Goal: Task Accomplishment & Management: Complete application form

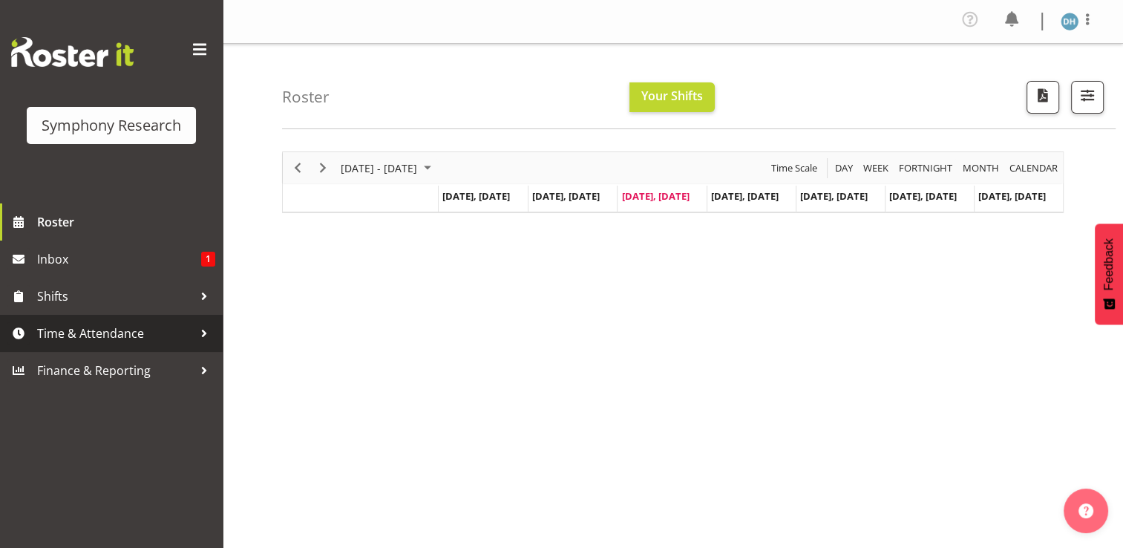
click at [101, 343] on span "Time & Attendance" at bounding box center [115, 333] width 156 height 22
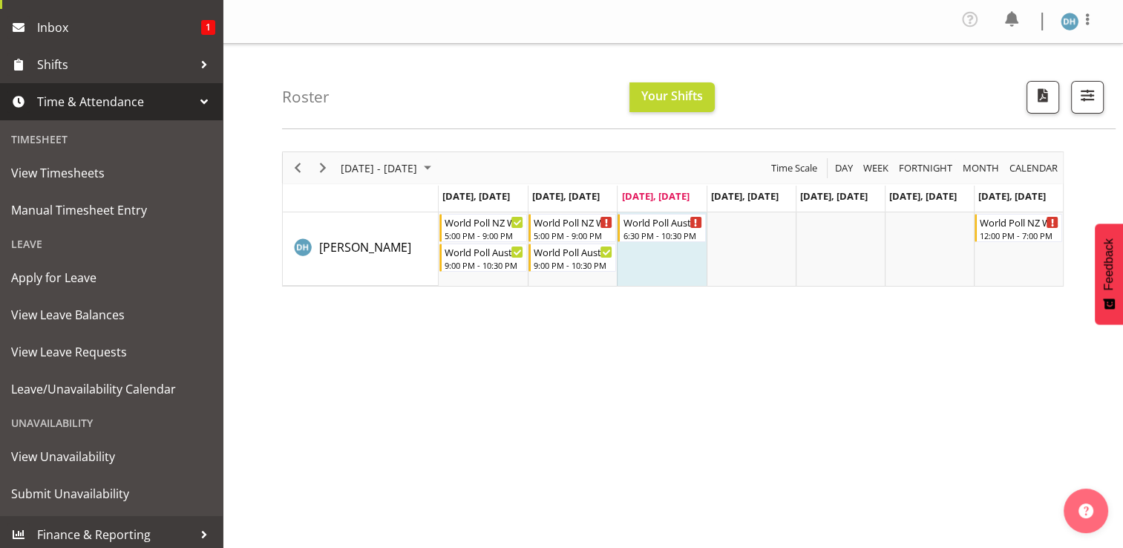
scroll to position [236, 0]
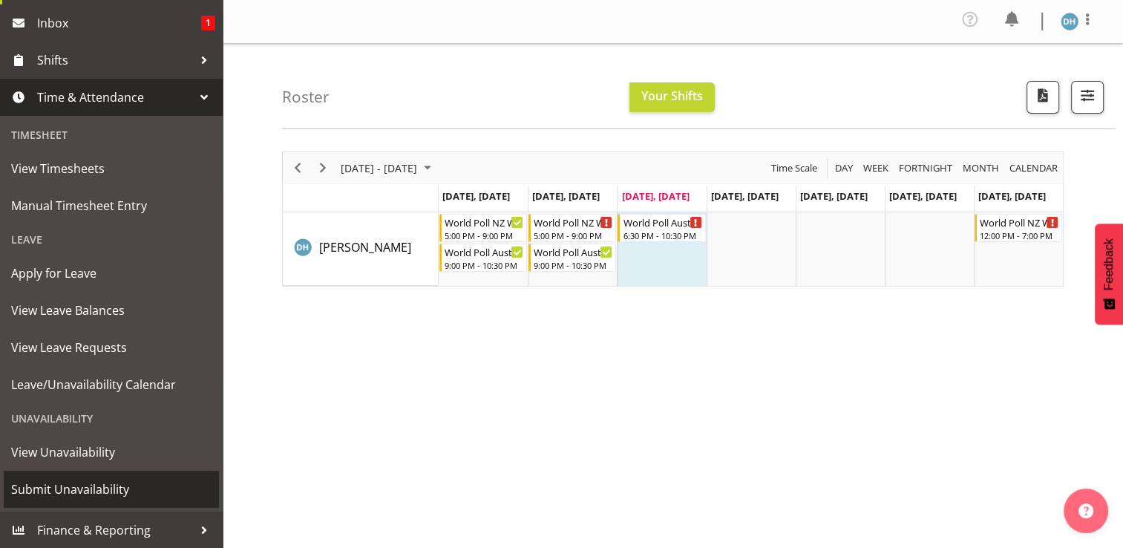
click at [105, 486] on span "Submit Unavailability" at bounding box center [111, 489] width 200 height 22
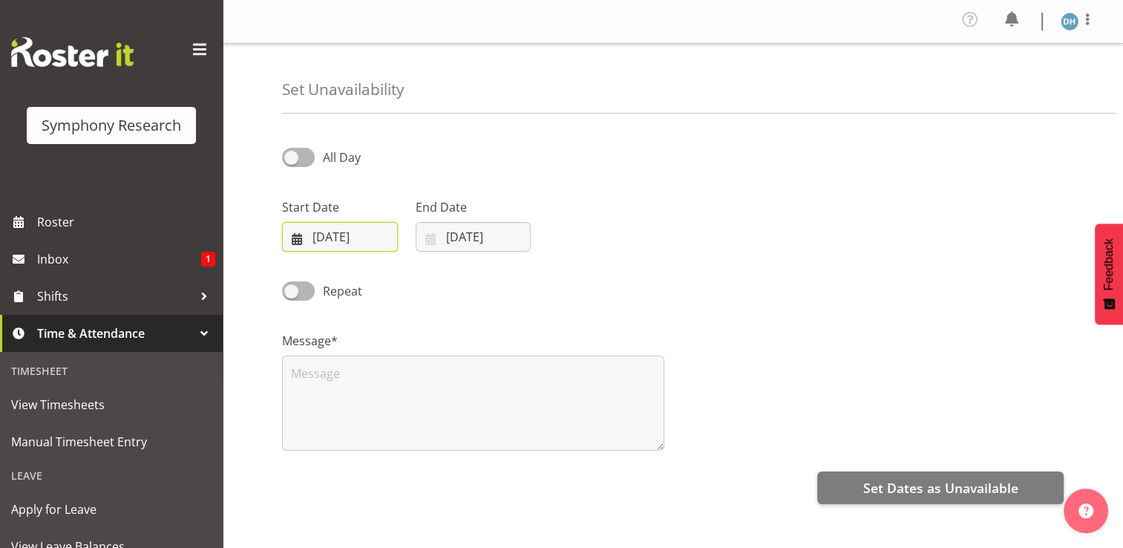
click at [334, 236] on input "[DATE]" at bounding box center [340, 237] width 116 height 30
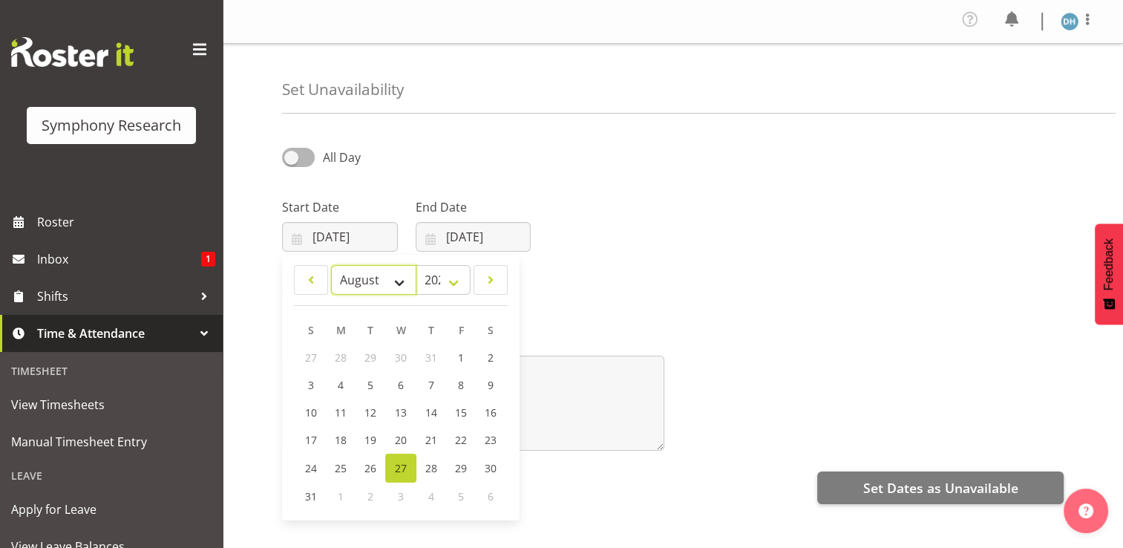
click at [397, 284] on select "January February March April May June July August September October November De…" at bounding box center [373, 280] width 85 height 30
select select "8"
click at [331, 265] on select "January February March April May June July August September October November De…" at bounding box center [373, 280] width 85 height 30
click at [342, 359] on span "1" at bounding box center [342, 357] width 6 height 14
type input "01/09/2025"
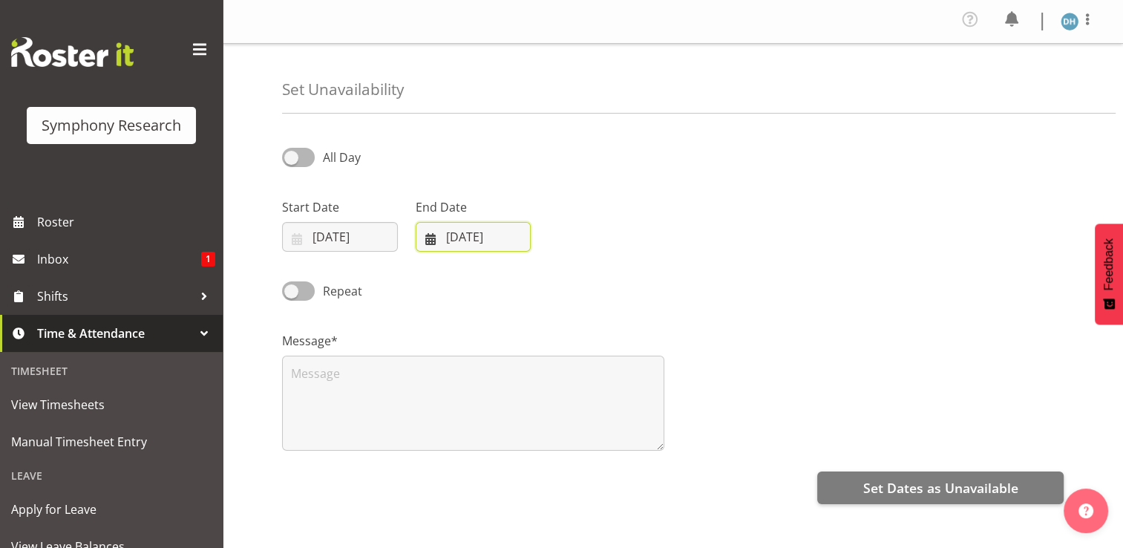
click at [474, 237] on input "[DATE]" at bounding box center [474, 237] width 116 height 30
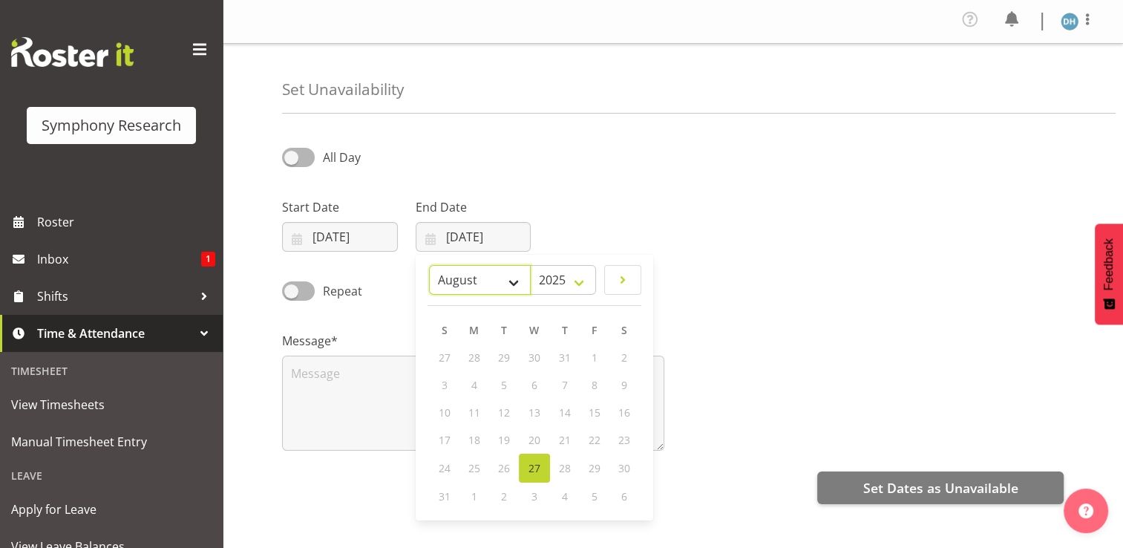
click at [511, 286] on select "January February March April May June July August September October November De…" at bounding box center [480, 280] width 102 height 30
select select "8"
click at [429, 265] on select "January February March April May June July August September October November De…" at bounding box center [480, 280] width 102 height 30
click at [472, 359] on span "1" at bounding box center [475, 357] width 6 height 14
type input "01/09/2025"
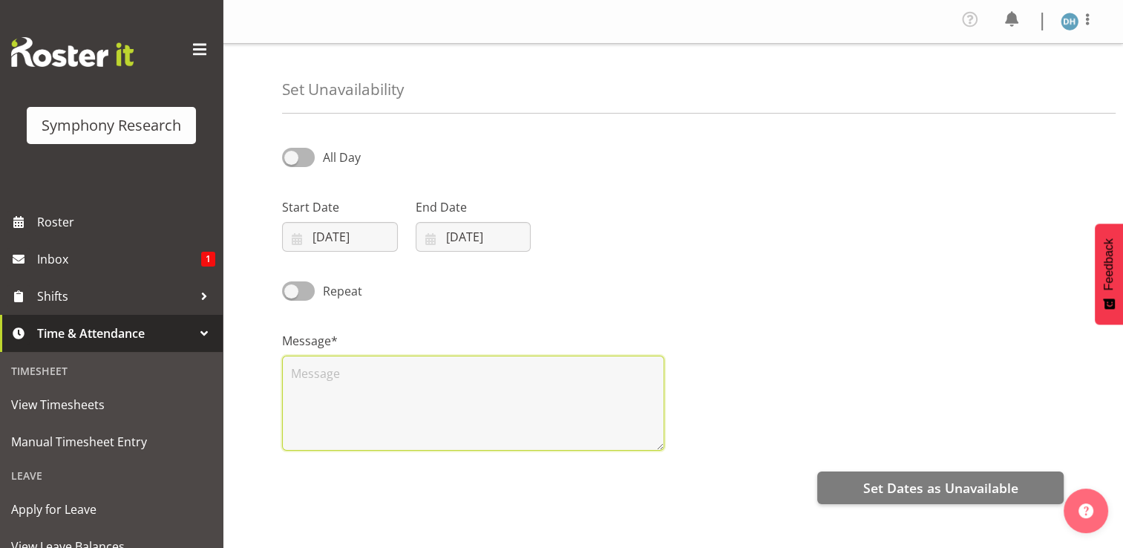
click at [387, 382] on textarea at bounding box center [473, 403] width 382 height 95
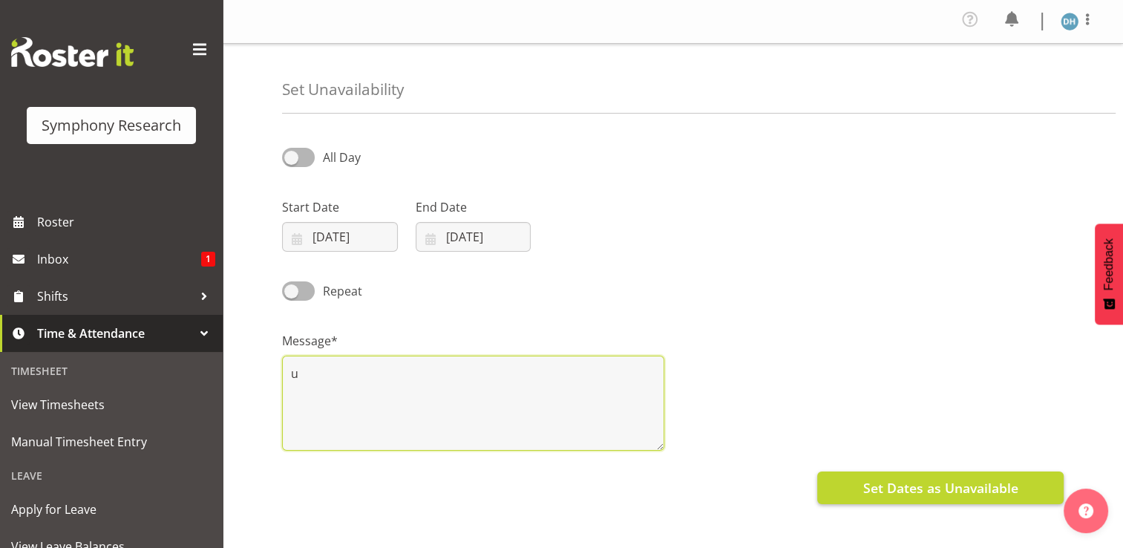
type textarea "u"
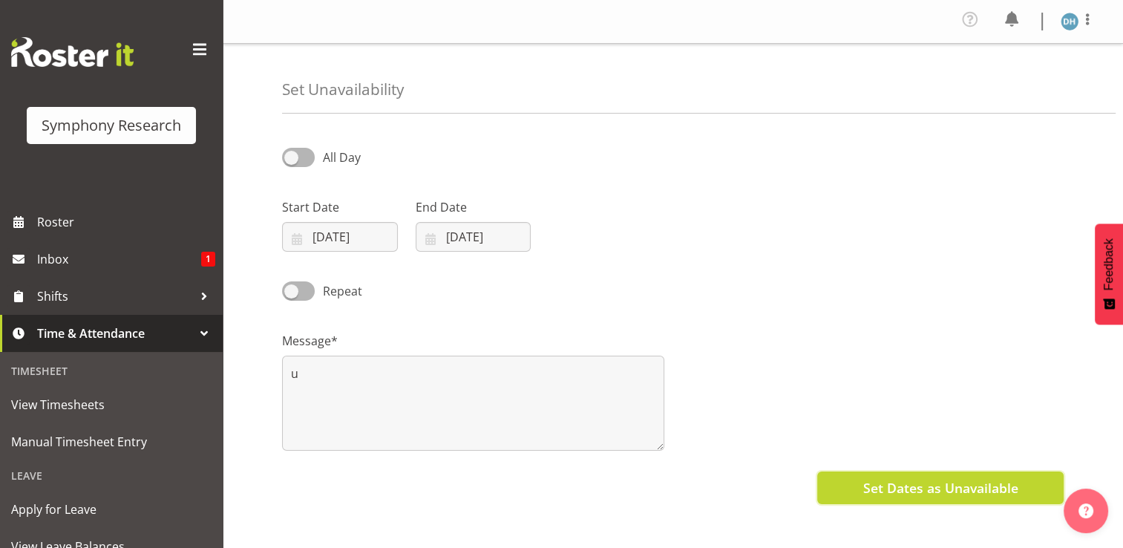
click at [902, 487] on span "Set Dates as Unavailable" at bounding box center [940, 487] width 155 height 19
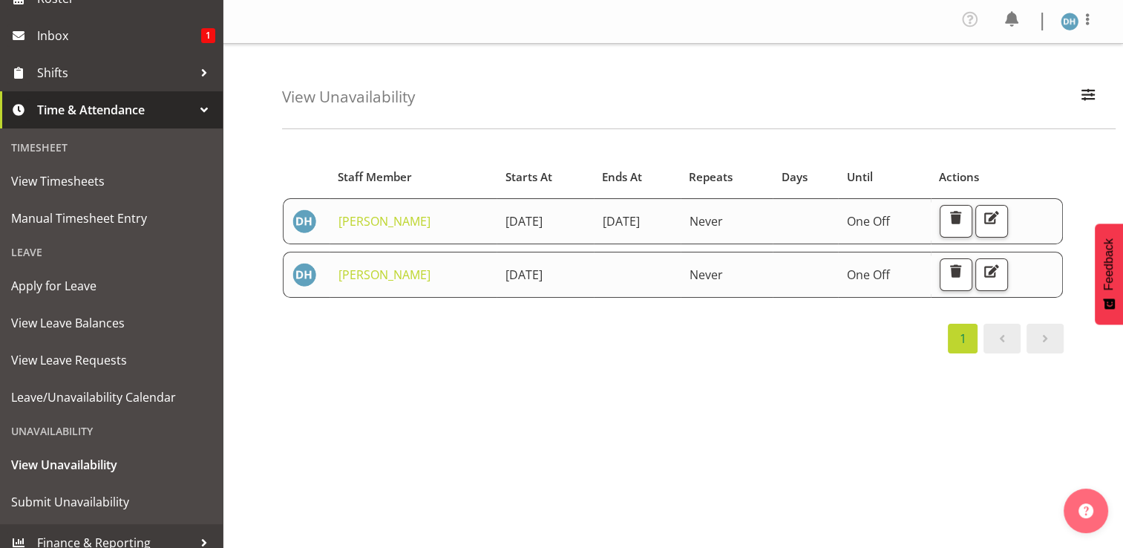
scroll to position [236, 0]
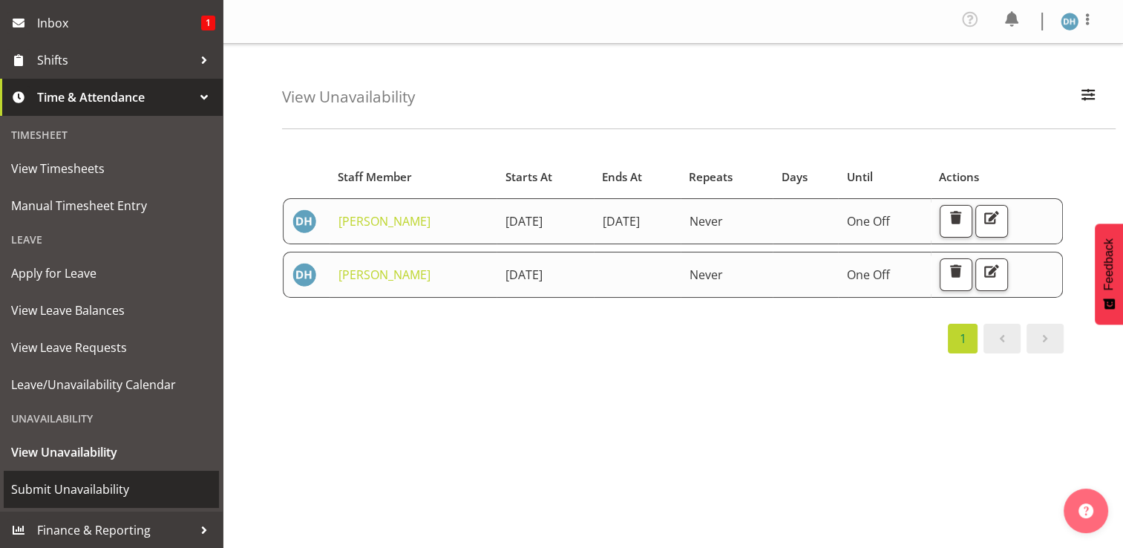
click at [111, 487] on span "Submit Unavailability" at bounding box center [111, 489] width 200 height 22
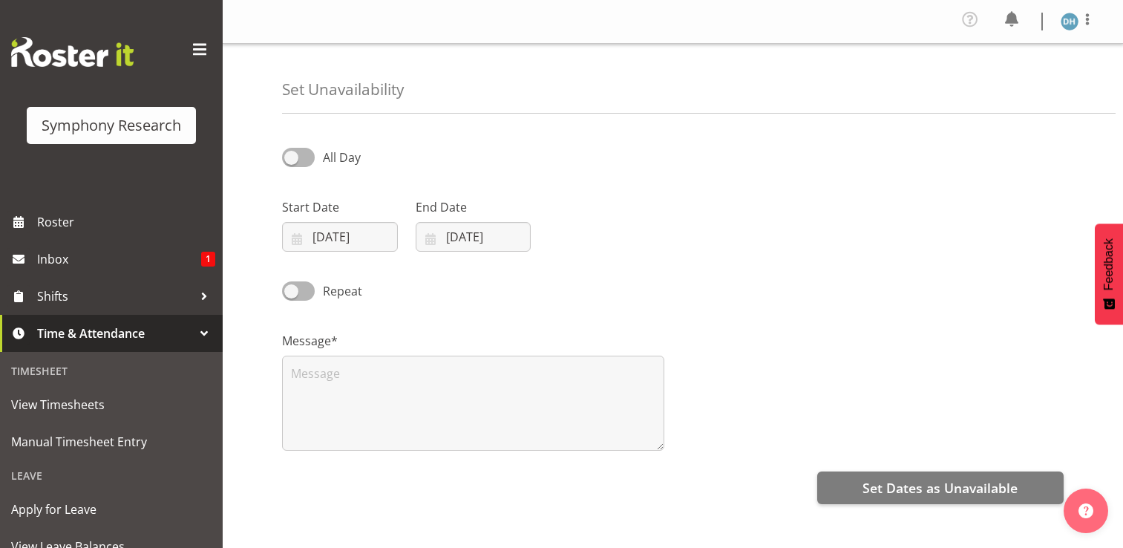
select select "7"
select select "2025"
click at [325, 235] on input "[DATE]" at bounding box center [340, 237] width 116 height 30
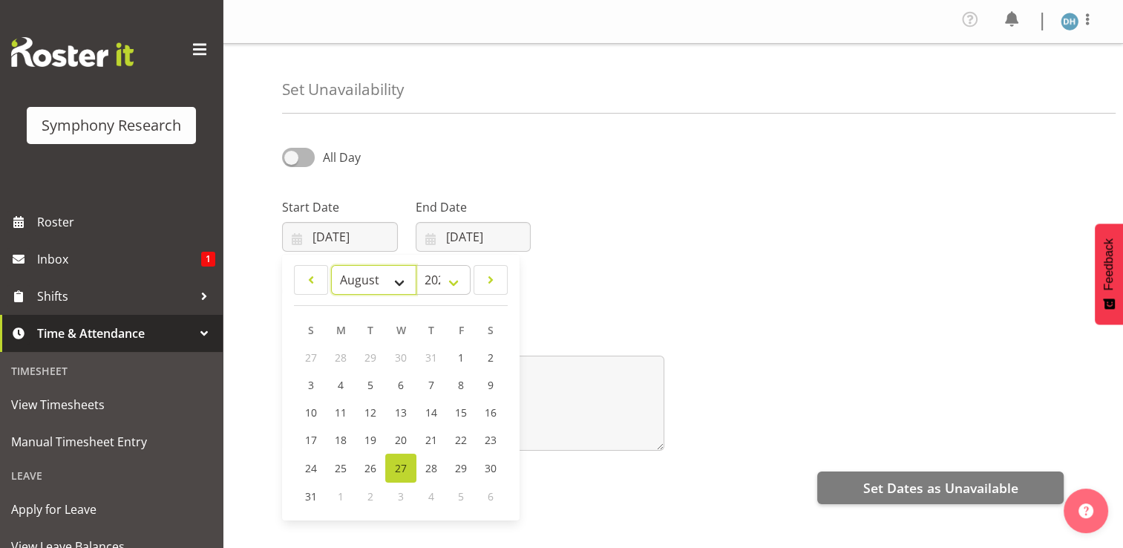
click at [399, 284] on select "January February March April May June July August September October November De…" at bounding box center [373, 280] width 85 height 30
select select "8"
click at [331, 265] on select "January February March April May June July August September October November De…" at bounding box center [373, 280] width 85 height 30
click at [460, 359] on span "5" at bounding box center [460, 357] width 6 height 14
type input "05/09/2025"
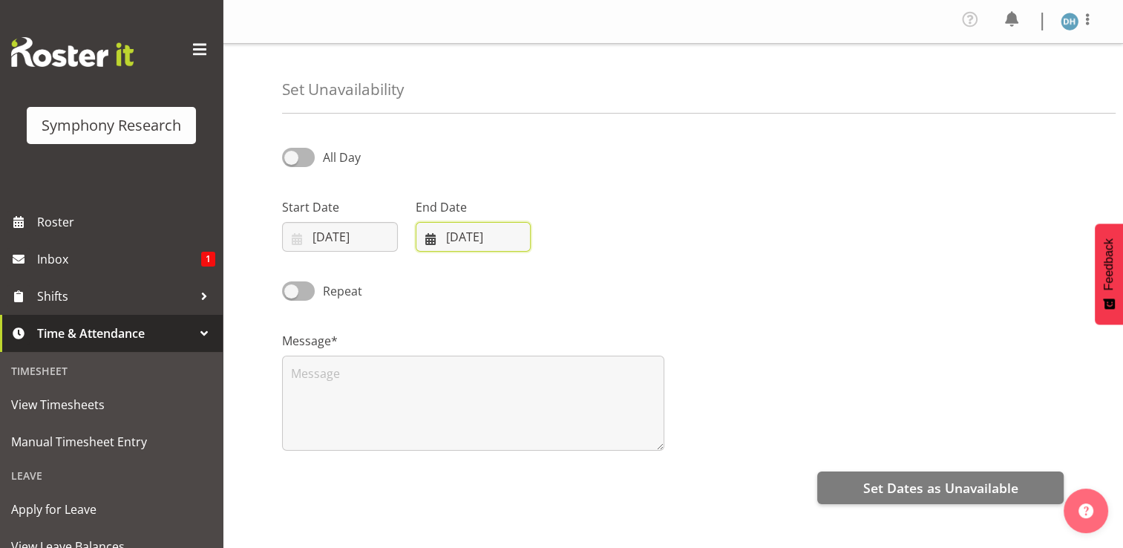
click at [487, 238] on input "27/08/2025" at bounding box center [474, 237] width 116 height 30
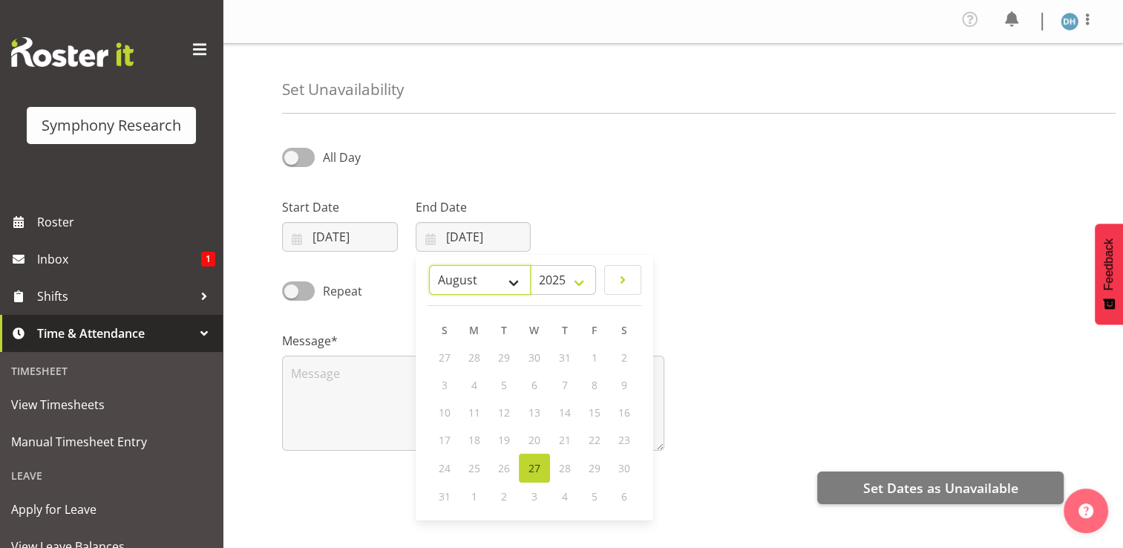
click at [512, 281] on select "January February March April May June July August September October November De…" at bounding box center [480, 280] width 102 height 30
select select "8"
click at [429, 265] on select "January February March April May June July August September October November De…" at bounding box center [480, 280] width 102 height 30
click at [624, 359] on span "6" at bounding box center [624, 357] width 6 height 14
type input "06/09/2025"
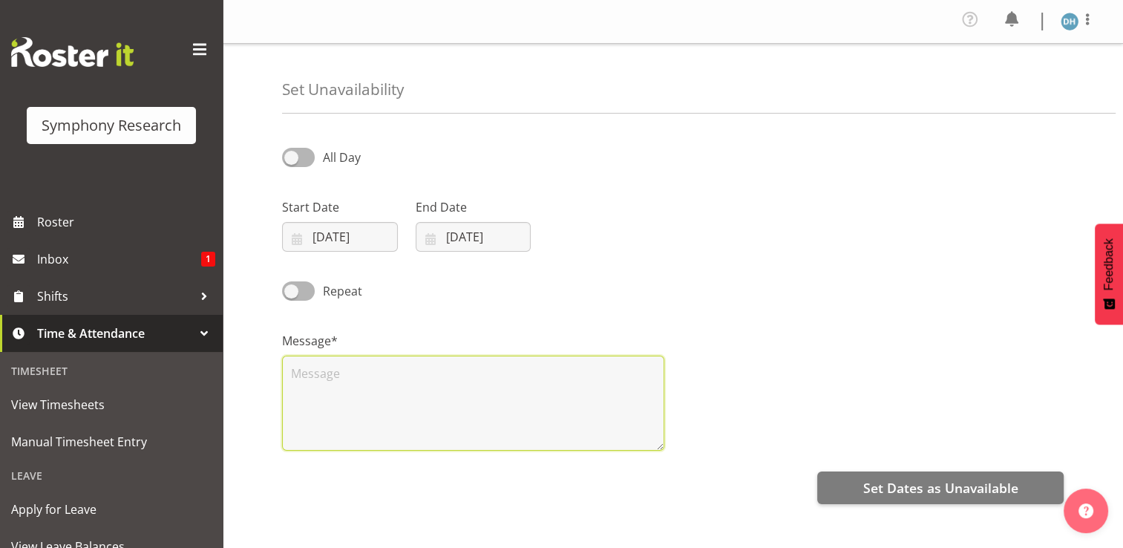
click at [401, 392] on textarea at bounding box center [473, 403] width 382 height 95
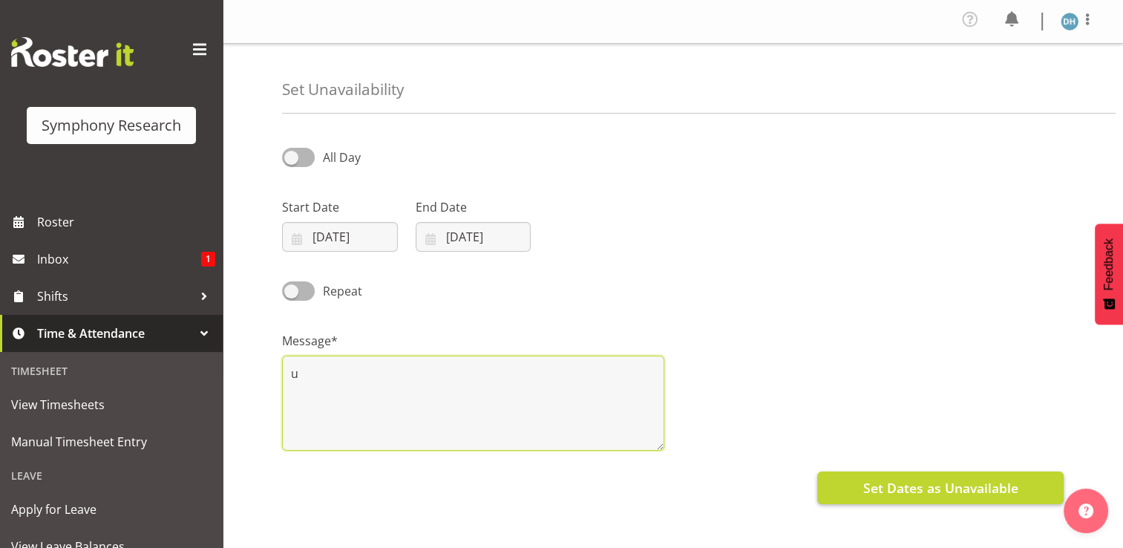
type textarea "u"
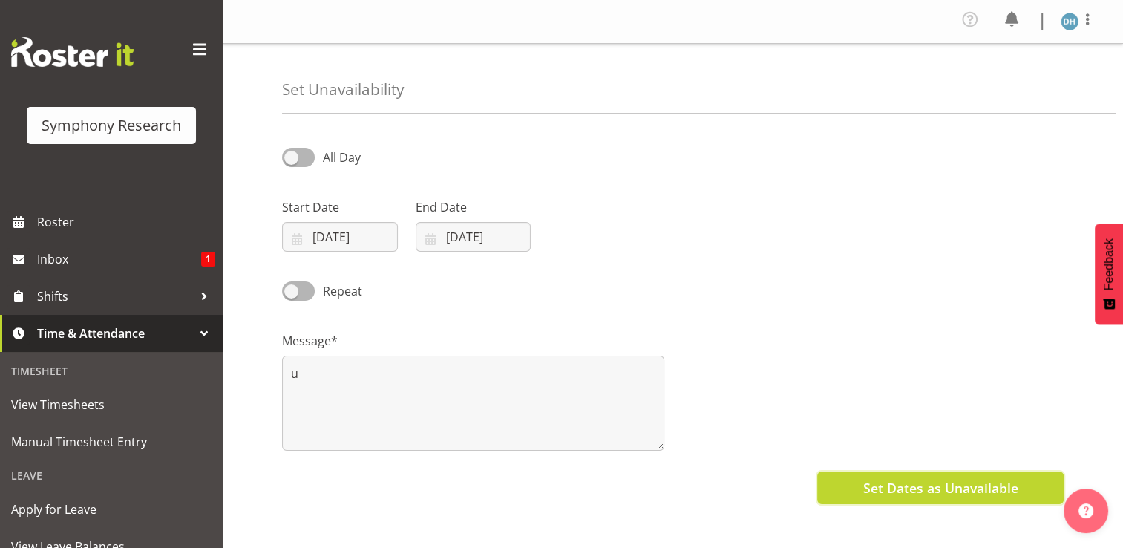
click at [897, 489] on span "Set Dates as Unavailable" at bounding box center [940, 487] width 155 height 19
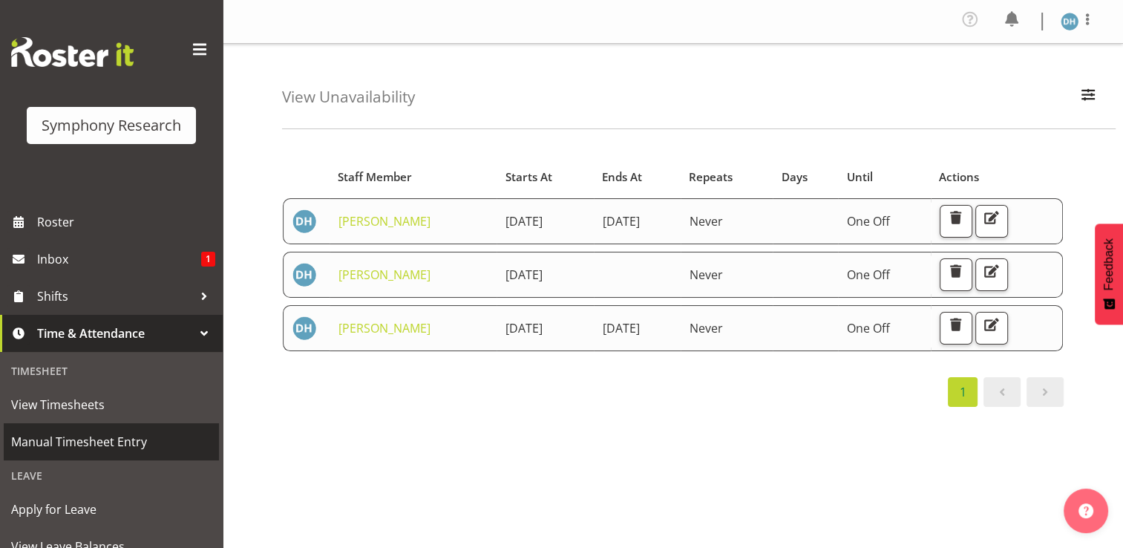
click at [91, 438] on span "Manual Timesheet Entry" at bounding box center [111, 442] width 200 height 22
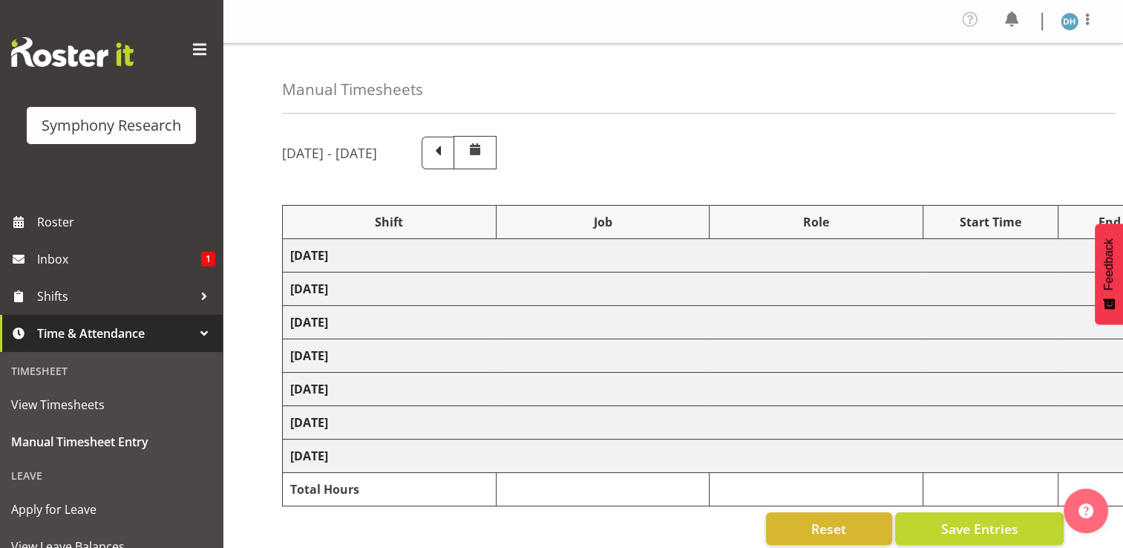
select select "48116"
select select "10527"
select select "48116"
select select "10527"
select select "47"
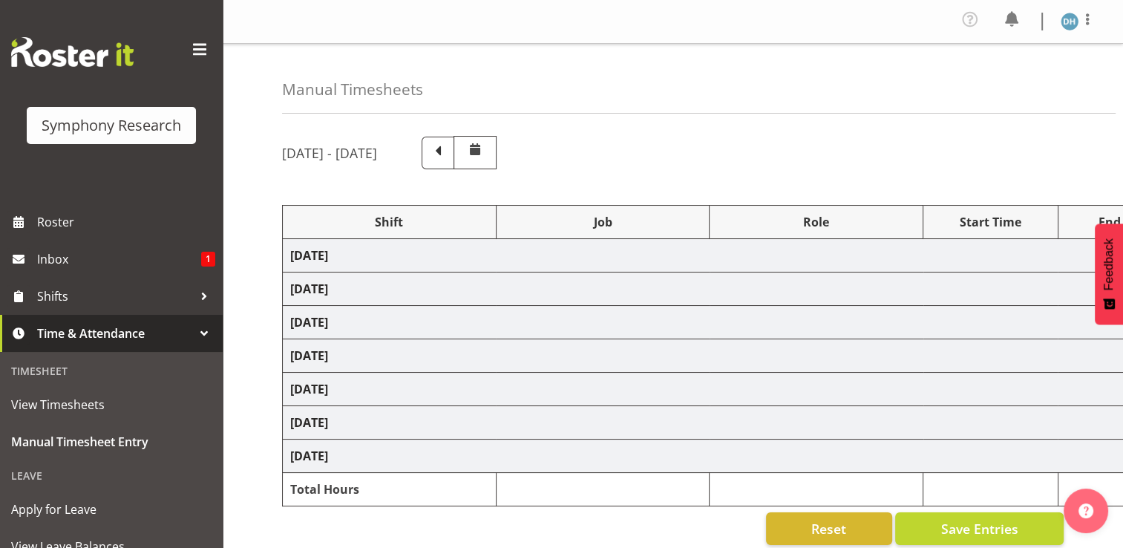
select select "56692"
select select "10499"
select select "47"
select select "56692"
select select "10499"
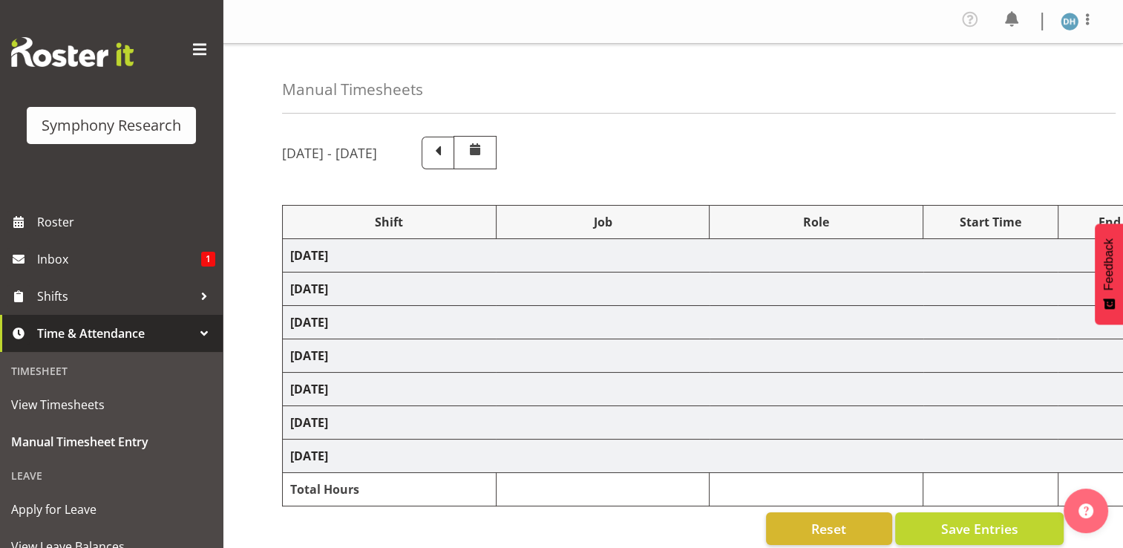
select select "47"
select select "48116"
select select "10527"
select select "47"
select select "56692"
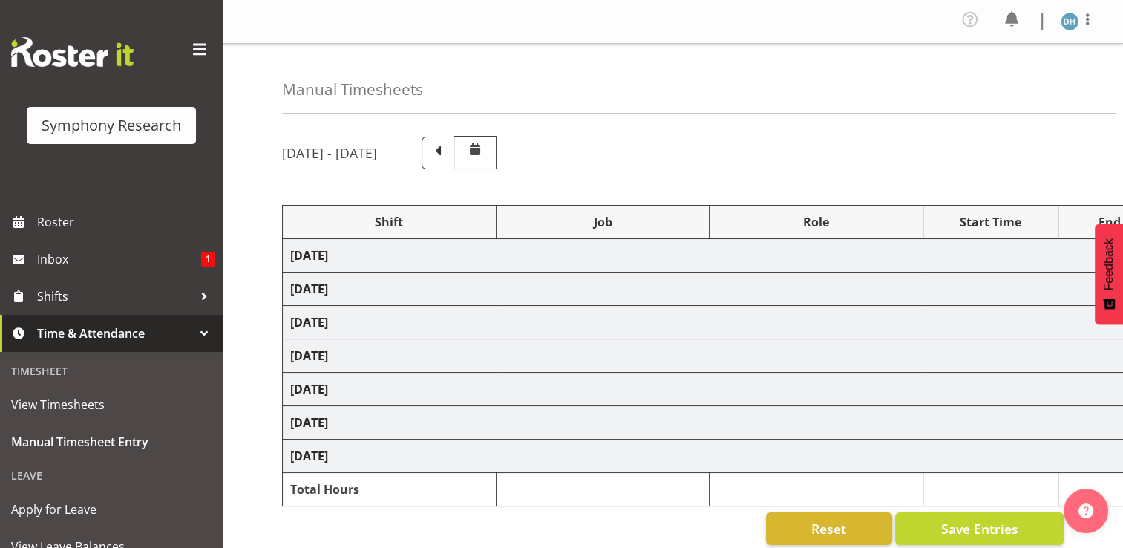
select select "10499"
select select "47"
select select "56692"
select select "10499"
select select "47"
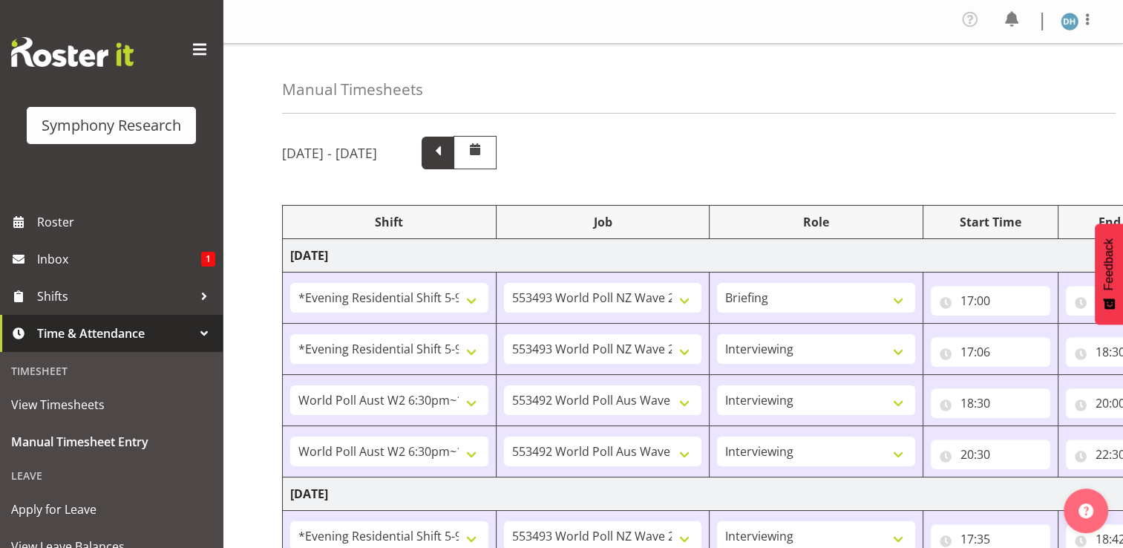
click at [448, 154] on span at bounding box center [437, 151] width 19 height 19
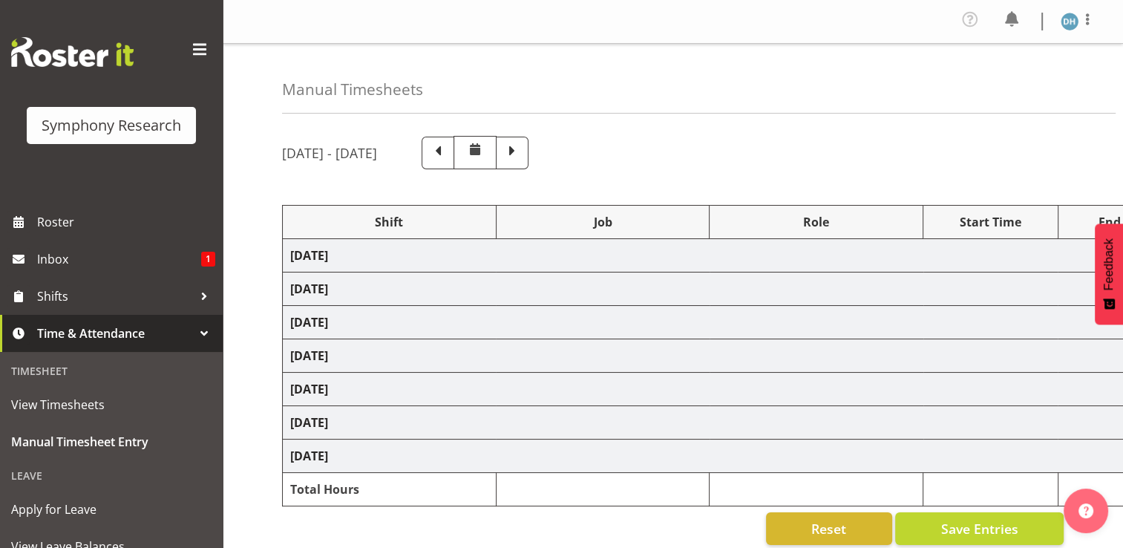
select select "56692"
select select "10499"
select select "47"
select select "56692"
select select "10499"
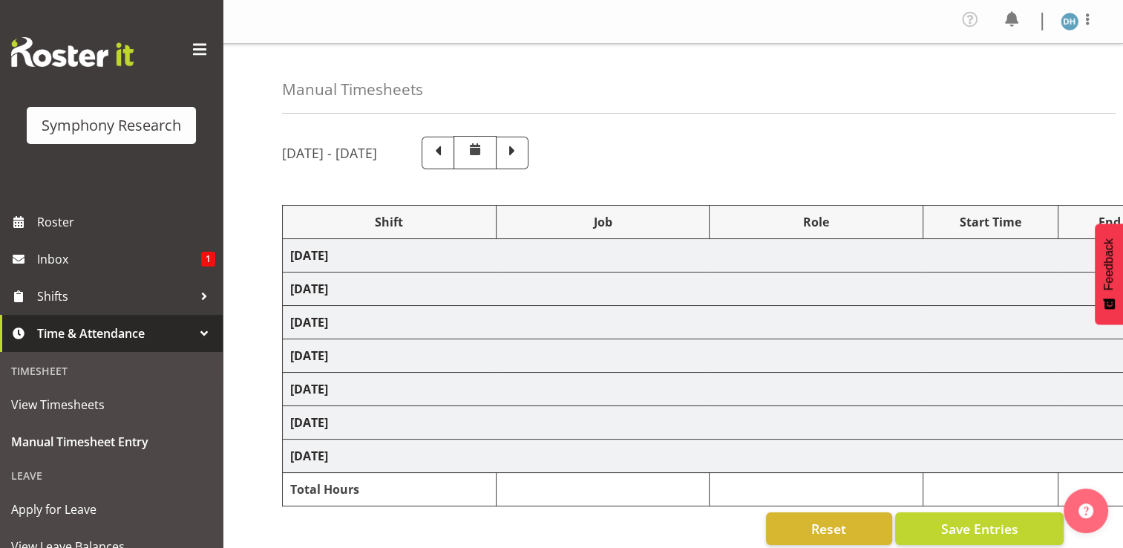
select select "47"
select select "56692"
select select "10499"
select select "47"
select select "56692"
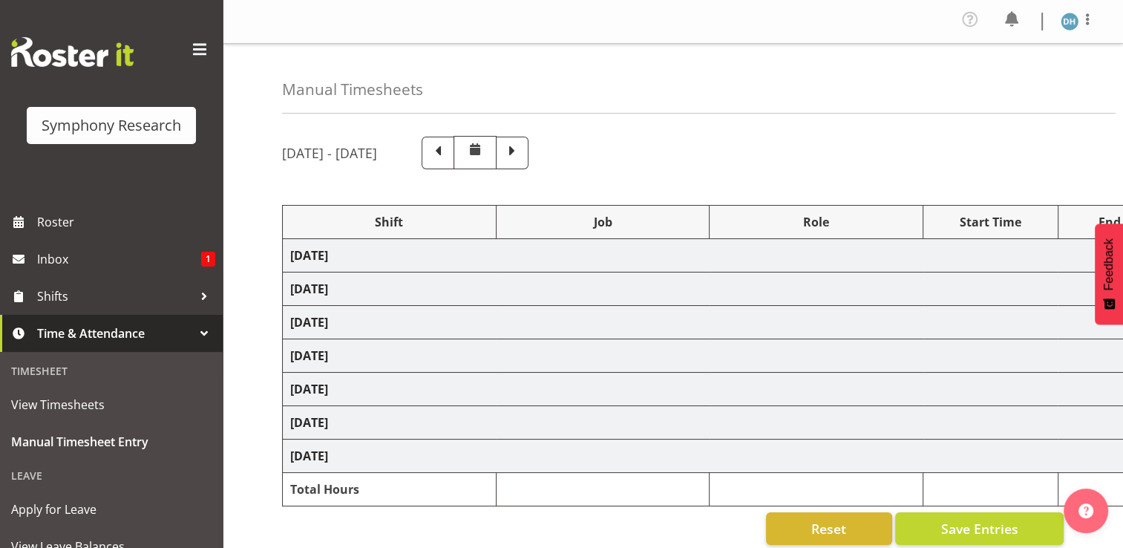
select select "10499"
select select "56692"
select select "10499"
select select "47"
select select "41604"
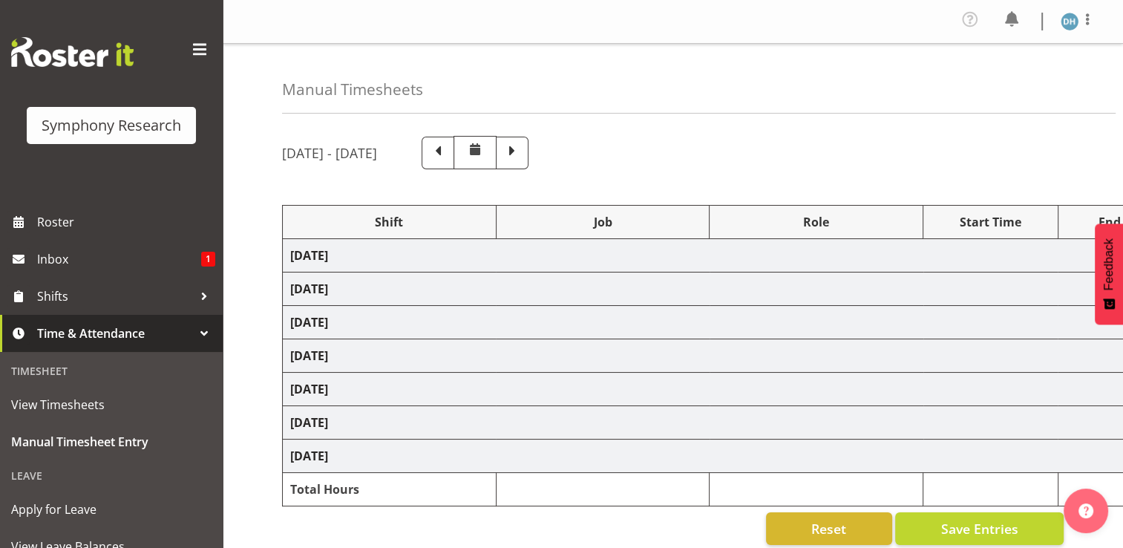
select select "10527"
select select "41604"
select select "10527"
select select "47"
select select "56692"
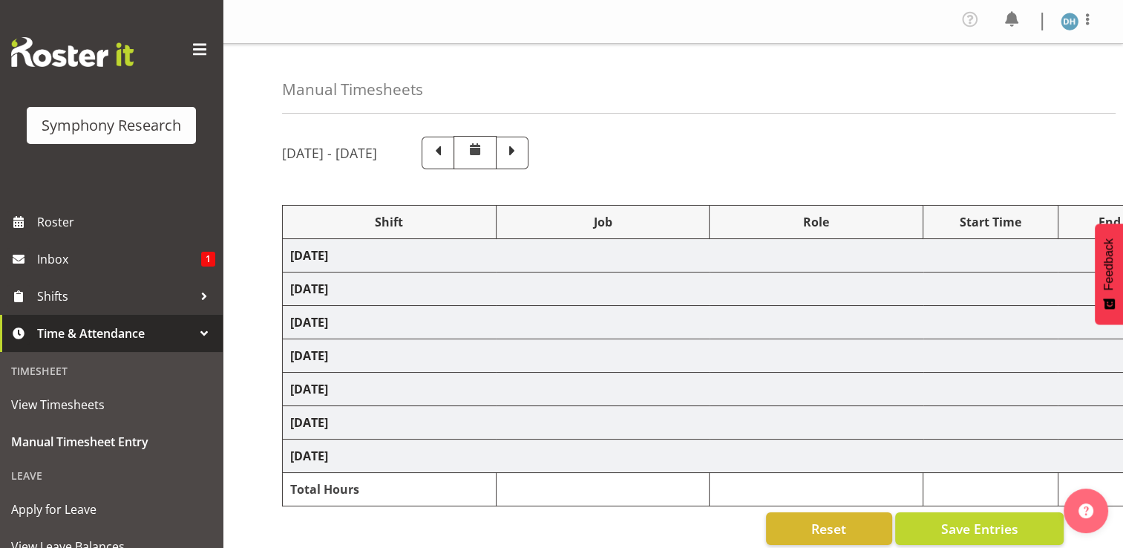
select select "10527"
select select "47"
select select "56692"
select select "10499"
select select "47"
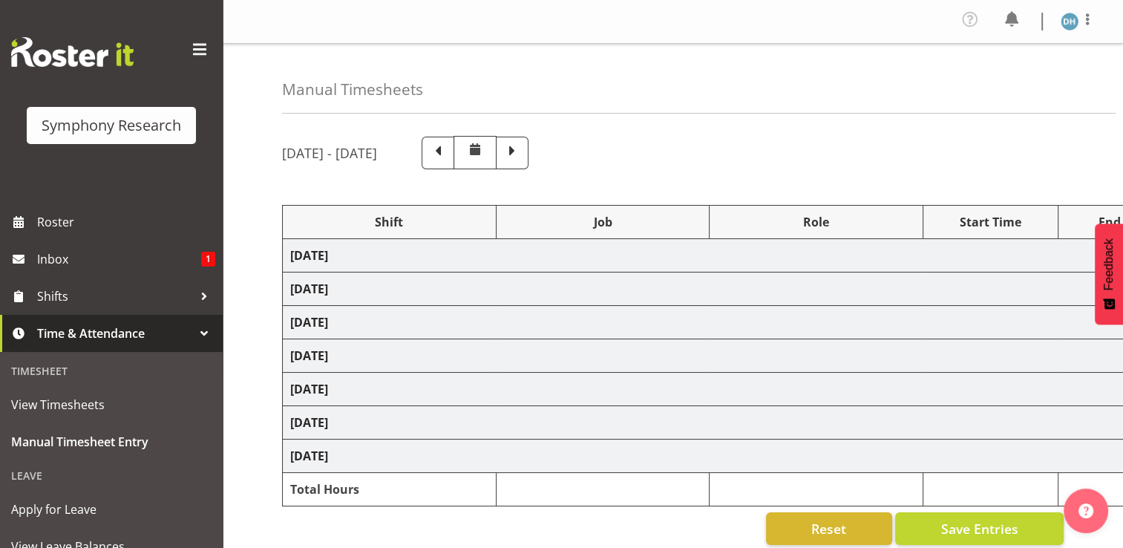
select select "41604"
select select "10527"
select select "41604"
select select "10527"
select select "47"
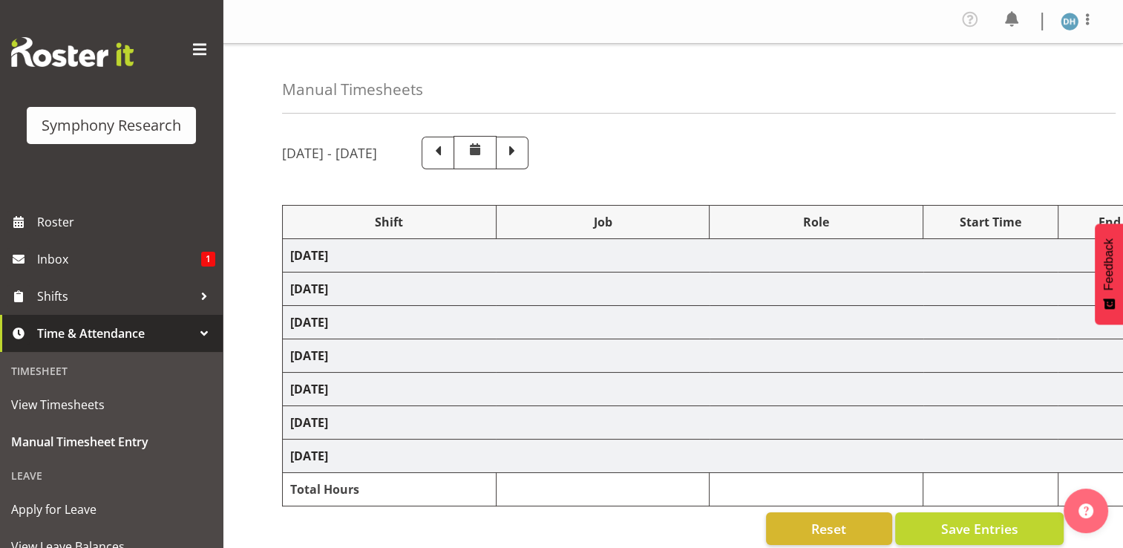
select select "41604"
select select "10527"
select select "47"
select select "56692"
select select "10499"
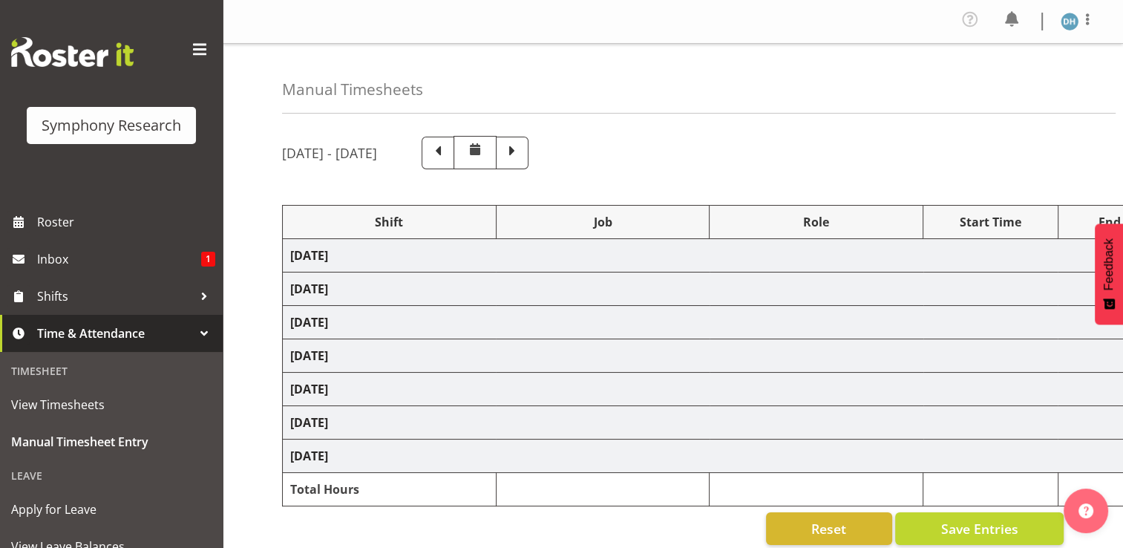
select select "47"
select select "10527"
select select "47"
select select "10499"
select select "47"
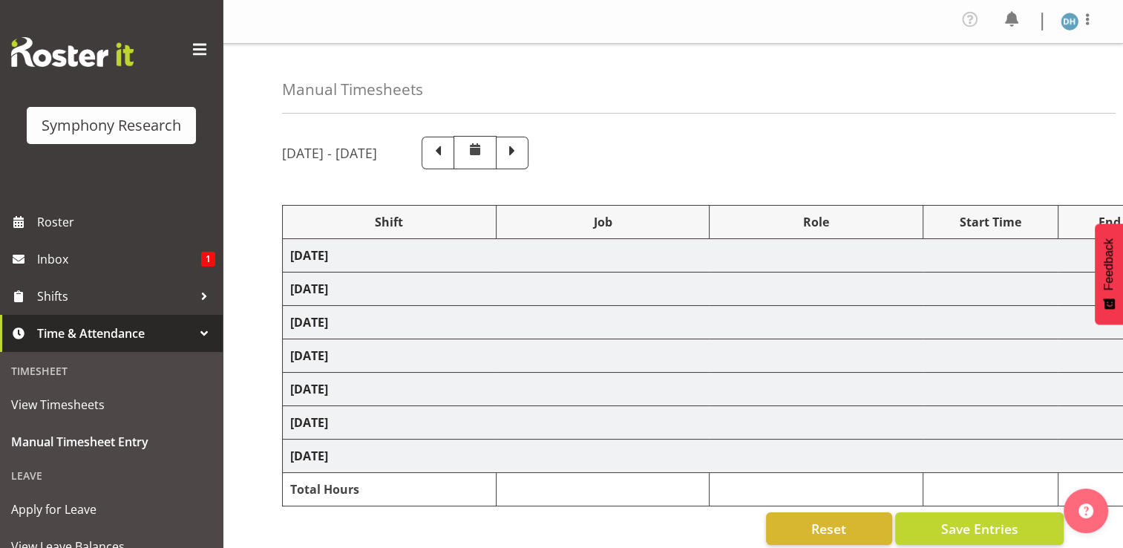
select select "10499"
select select "47"
